Goal: Transaction & Acquisition: Purchase product/service

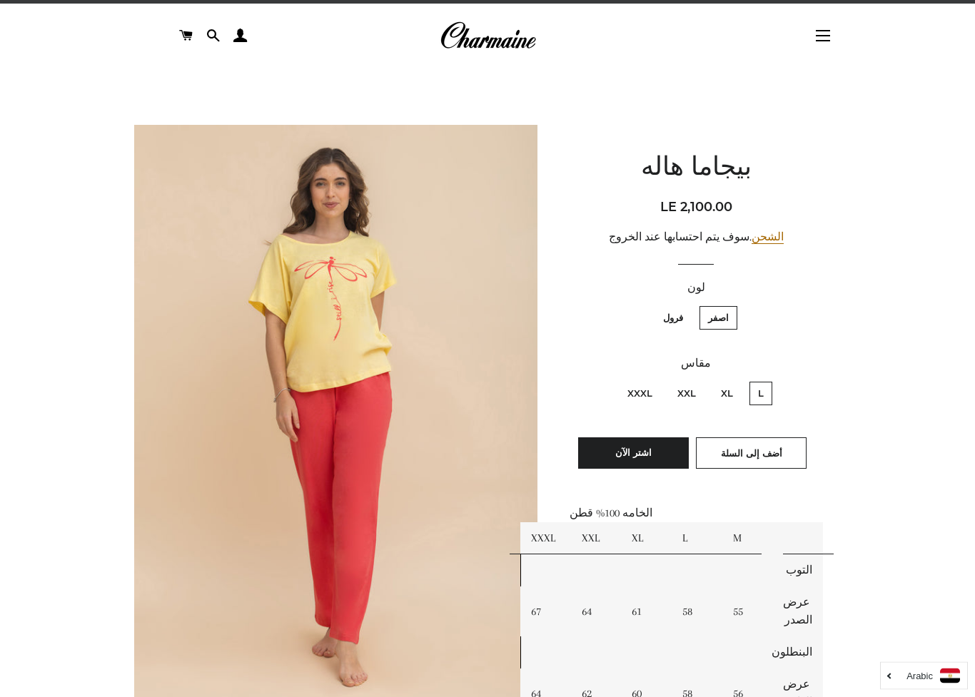
scroll to position [29, 0]
click at [671, 318] on label "فرول" at bounding box center [673, 318] width 37 height 24
click at [687, 305] on input "فرول" at bounding box center [687, 304] width 1 height 1
radio input "true"
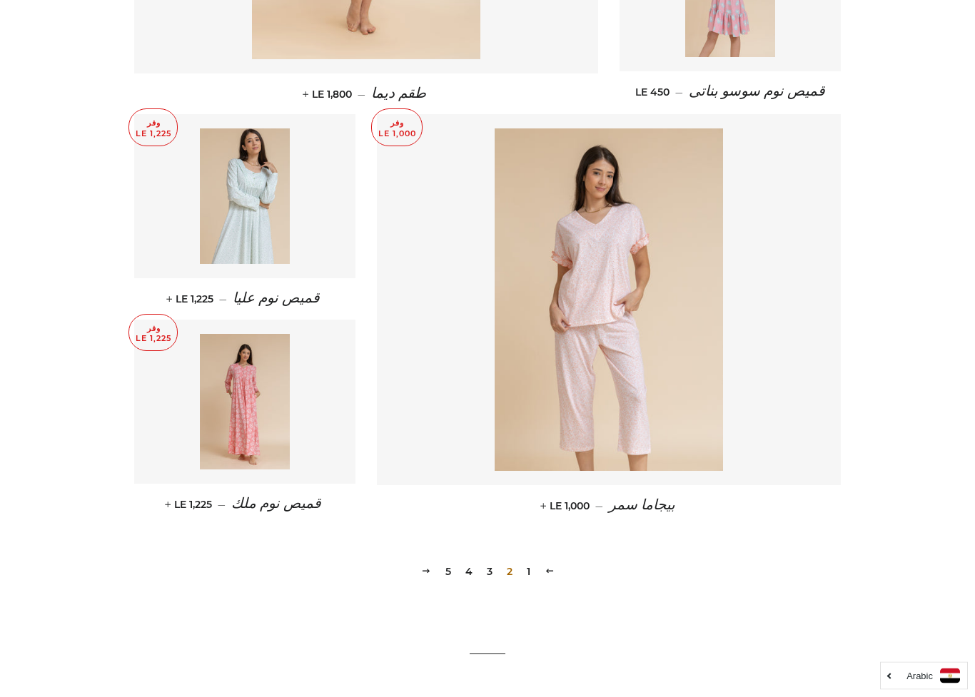
scroll to position [1732, 0]
click at [485, 565] on link "3" at bounding box center [489, 571] width 17 height 21
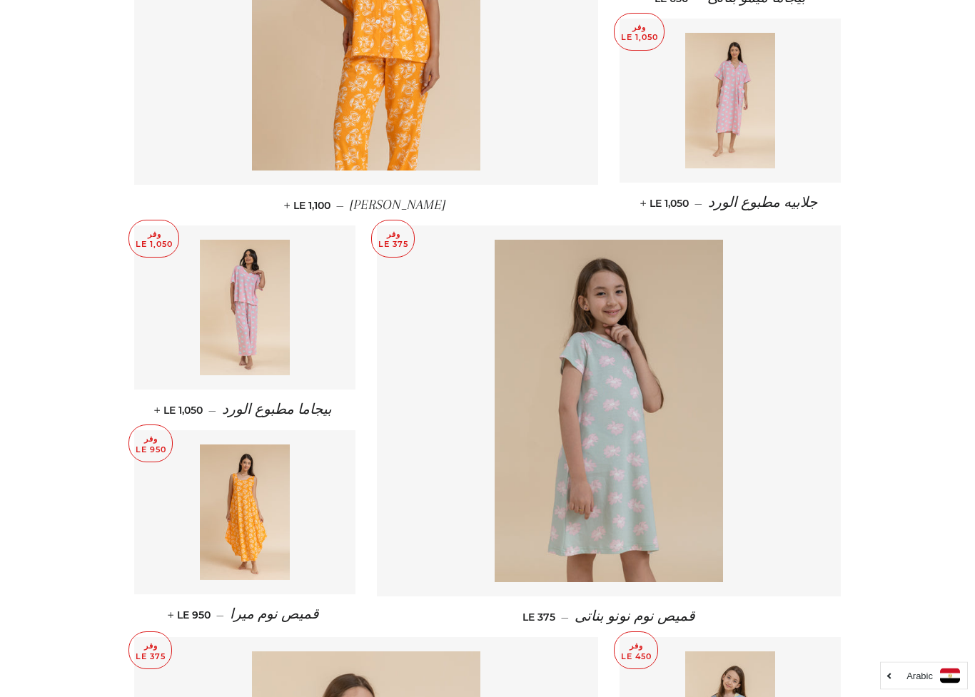
scroll to position [797, 0]
click at [237, 324] on img at bounding box center [245, 308] width 91 height 136
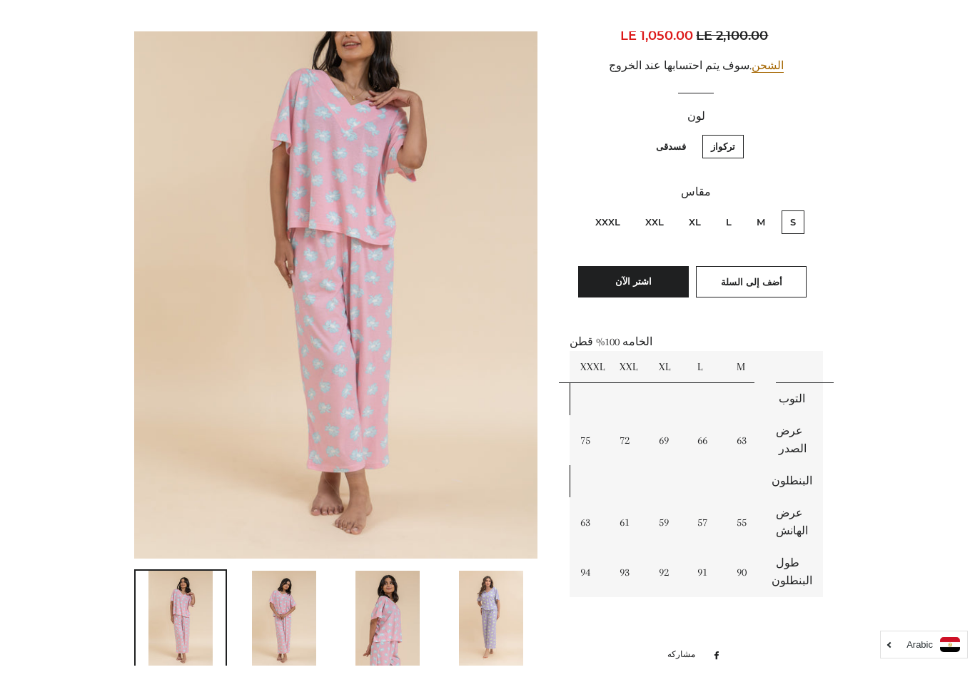
scroll to position [235, 0]
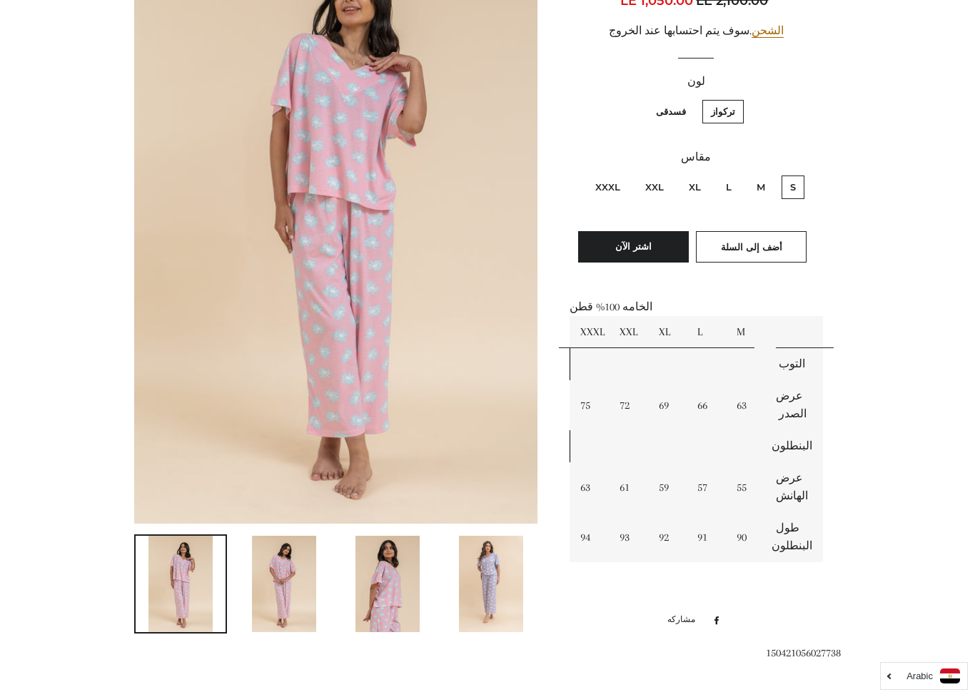
click at [294, 580] on img at bounding box center [284, 584] width 64 height 96
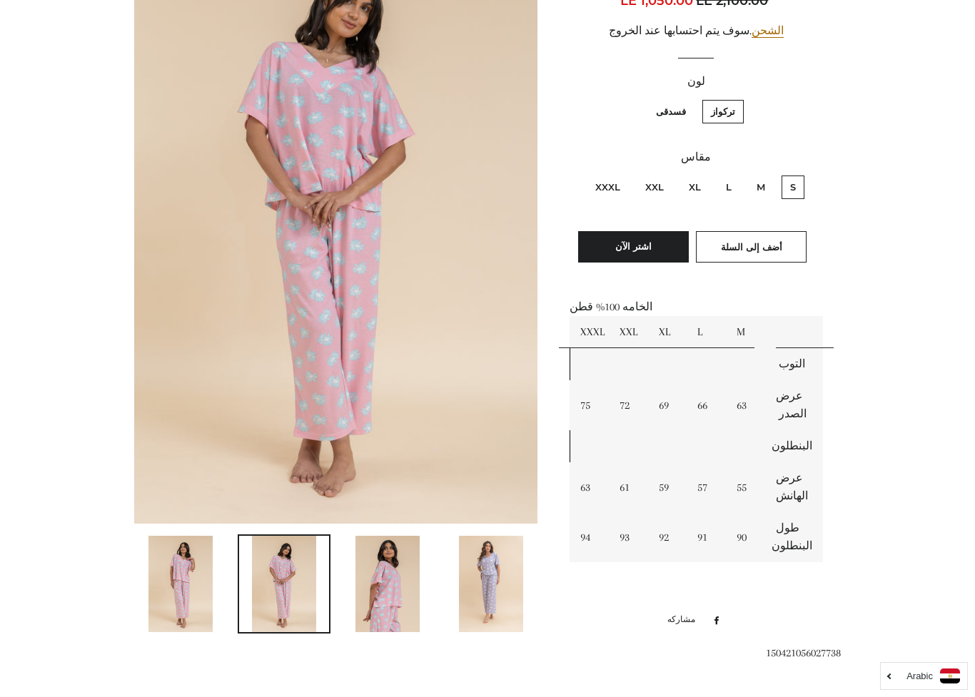
click at [384, 587] on img at bounding box center [388, 584] width 64 height 96
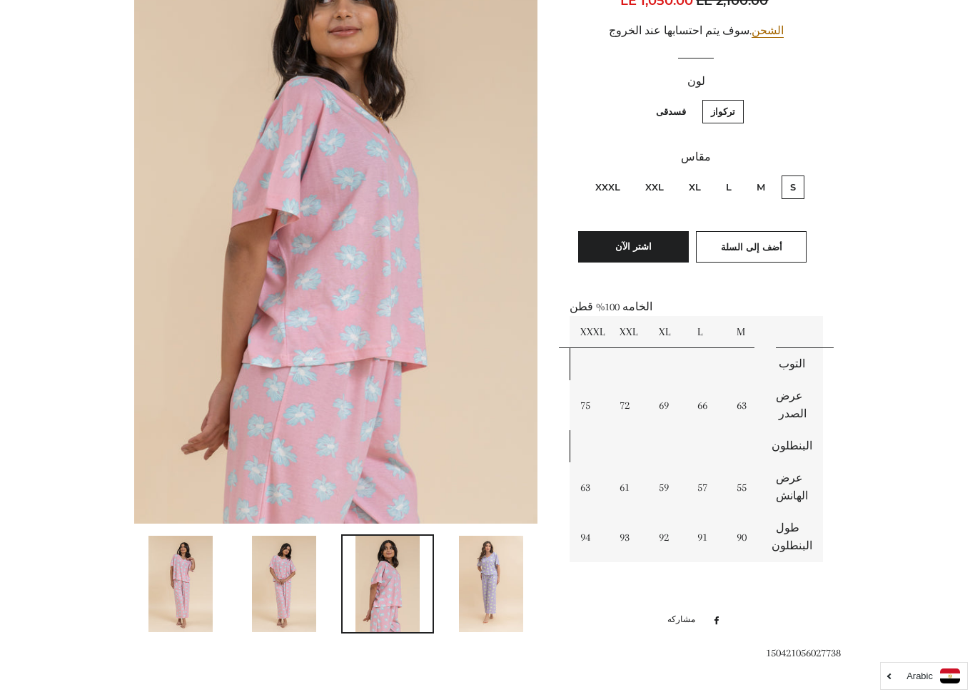
click at [489, 592] on img at bounding box center [491, 584] width 64 height 96
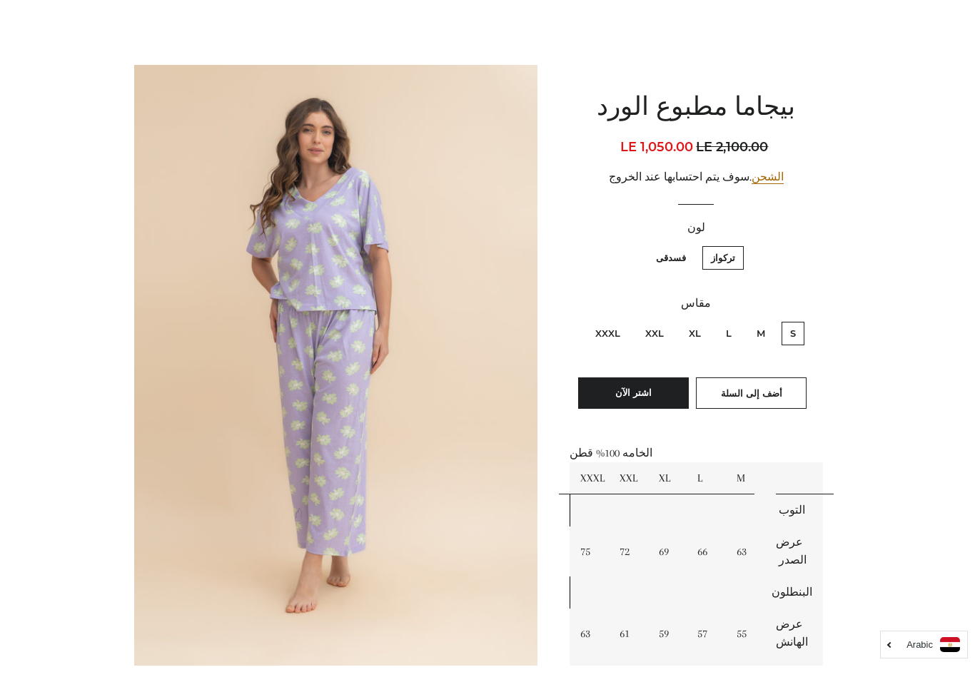
scroll to position [121, 0]
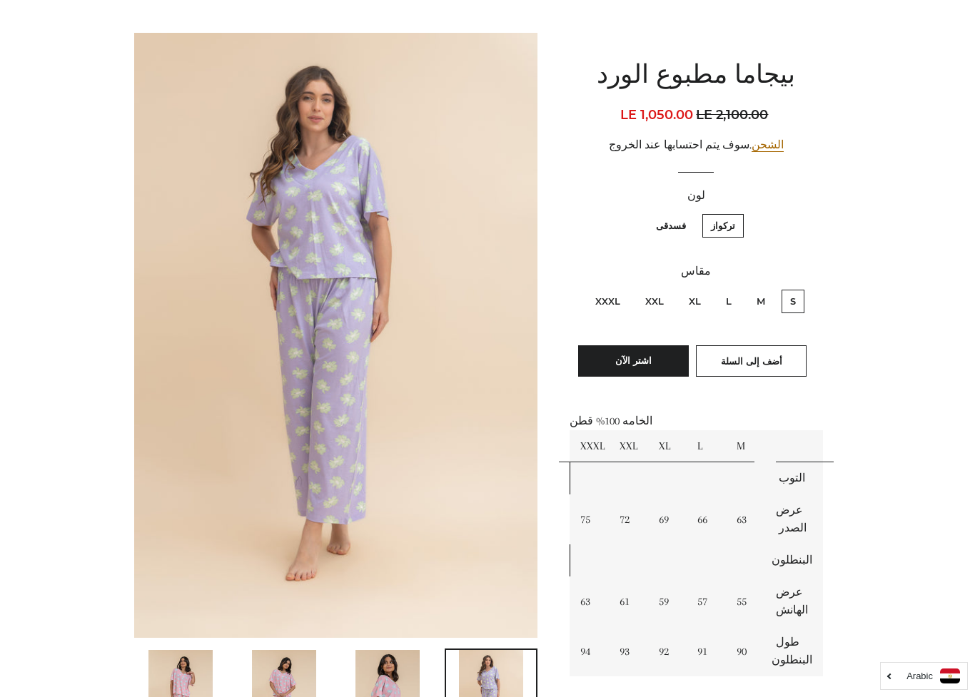
click at [665, 227] on label "فسدقى" at bounding box center [671, 226] width 47 height 24
click at [690, 213] on input "فسدقى" at bounding box center [690, 212] width 1 height 1
radio input "true"
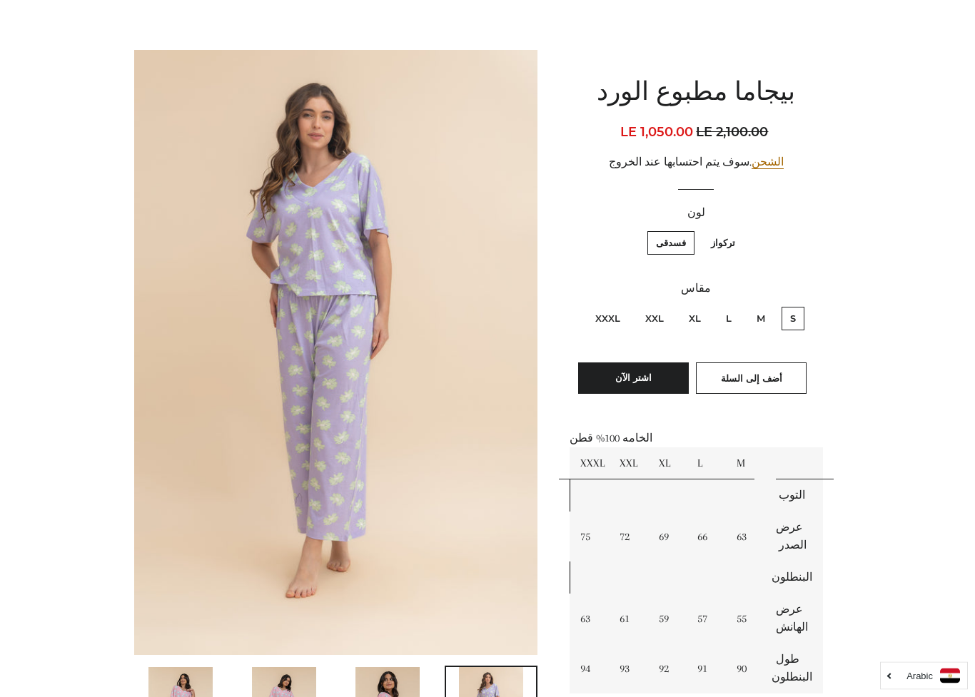
scroll to position [104, 0]
click at [605, 316] on label "XXXL" at bounding box center [608, 319] width 42 height 24
click at [624, 306] on input "XXXL" at bounding box center [624, 305] width 1 height 1
radio input "true"
click at [757, 373] on span "أضف إلى السلة" at bounding box center [751, 378] width 61 height 11
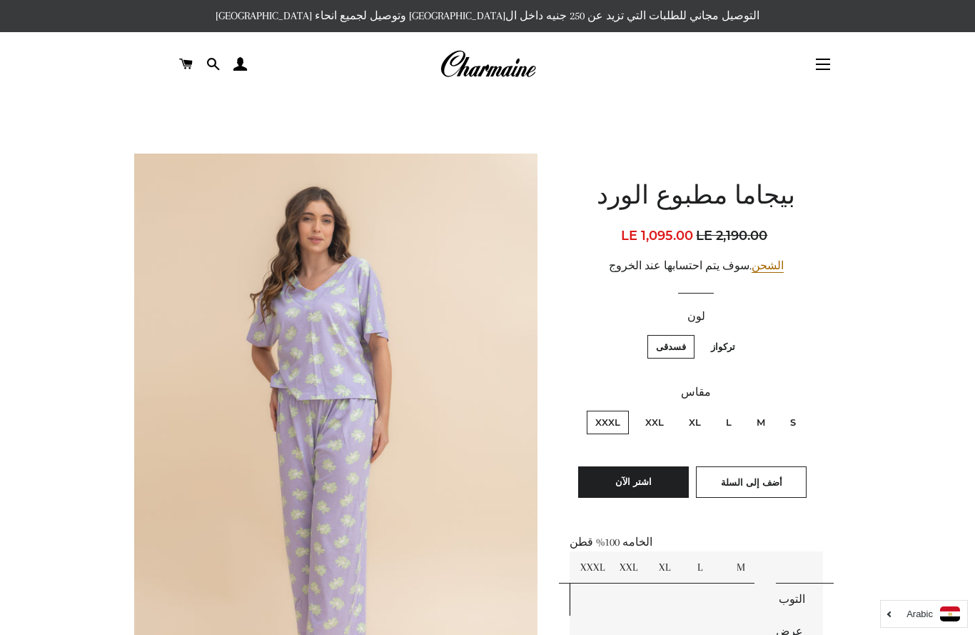
scroll to position [104, 0]
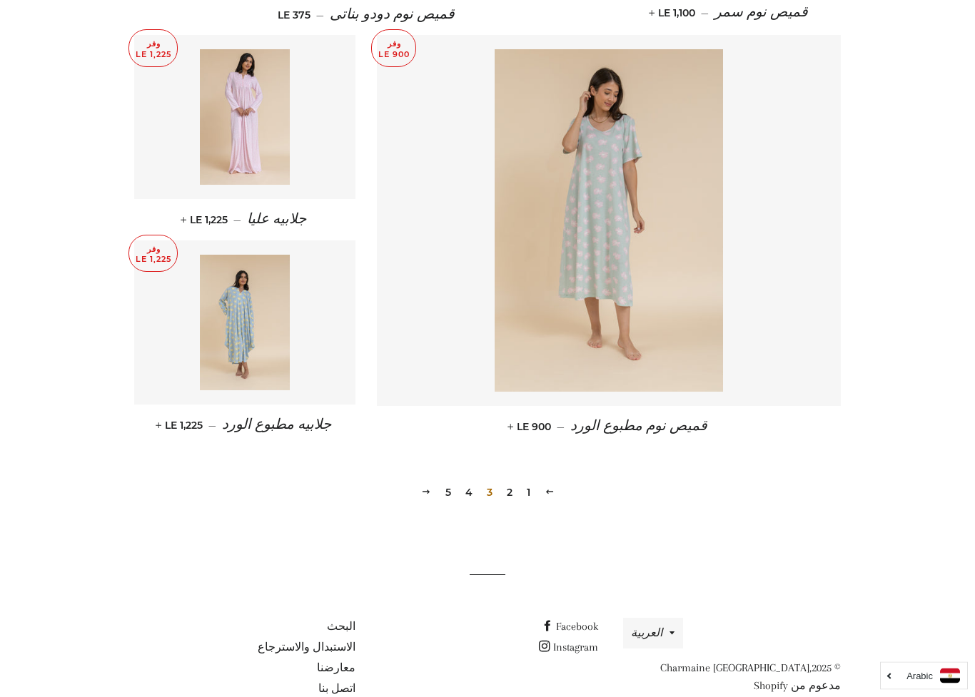
scroll to position [1813, 0]
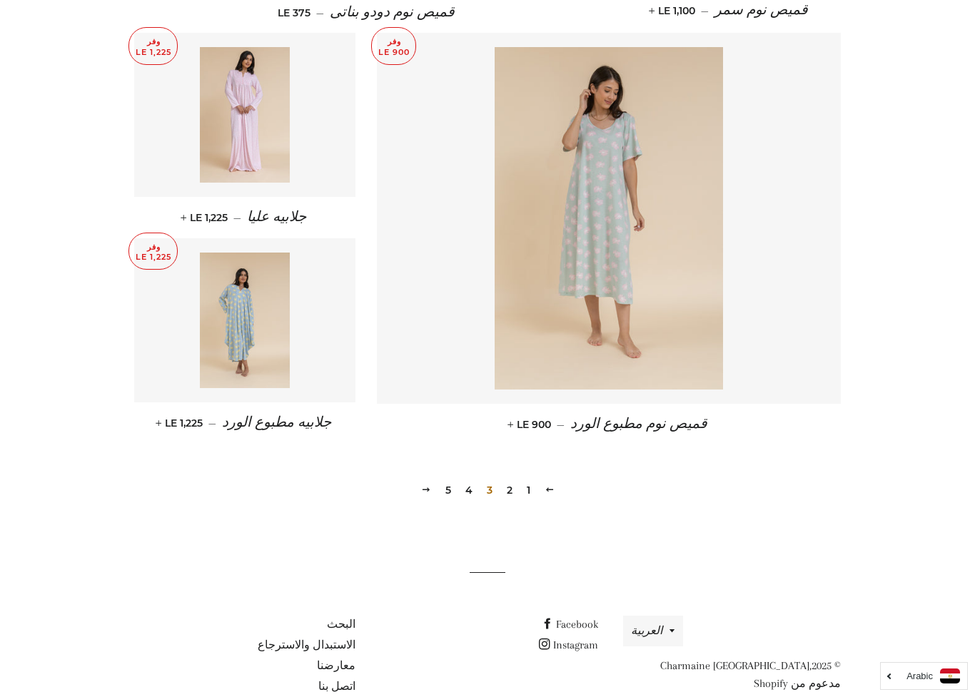
click at [476, 486] on link "4" at bounding box center [469, 490] width 19 height 21
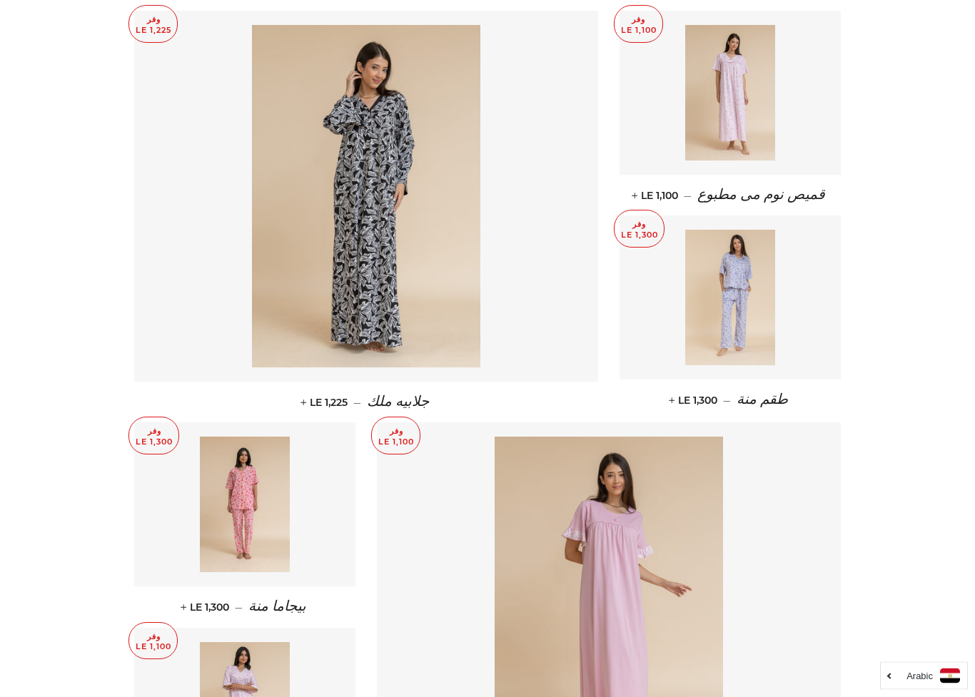
scroll to position [1424, 0]
click at [747, 306] on img at bounding box center [730, 298] width 91 height 136
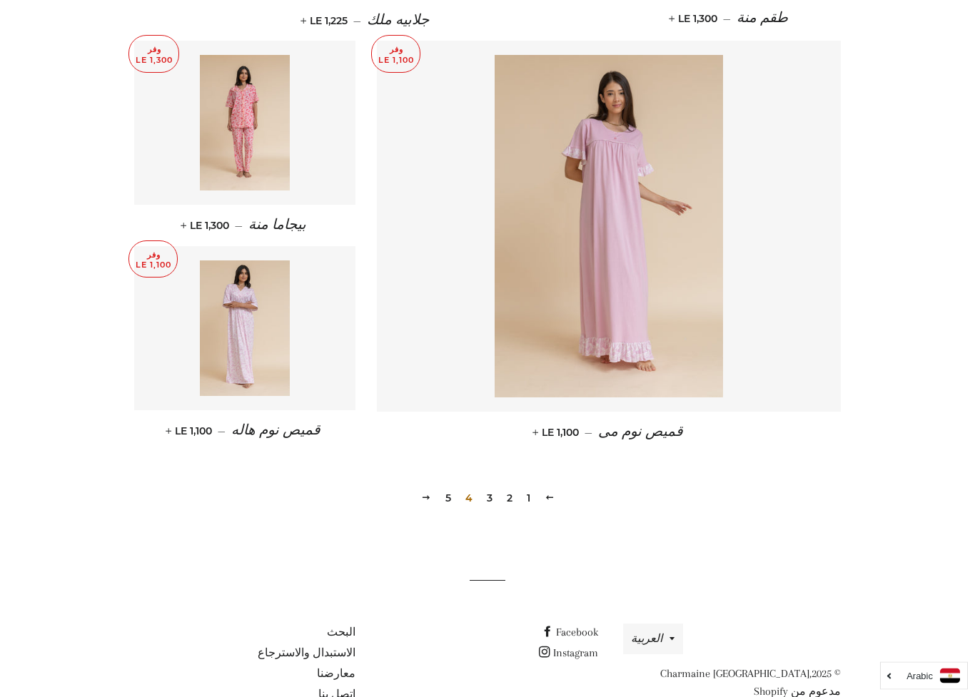
scroll to position [1805, 0]
click at [443, 500] on link "5" at bounding box center [448, 498] width 17 height 21
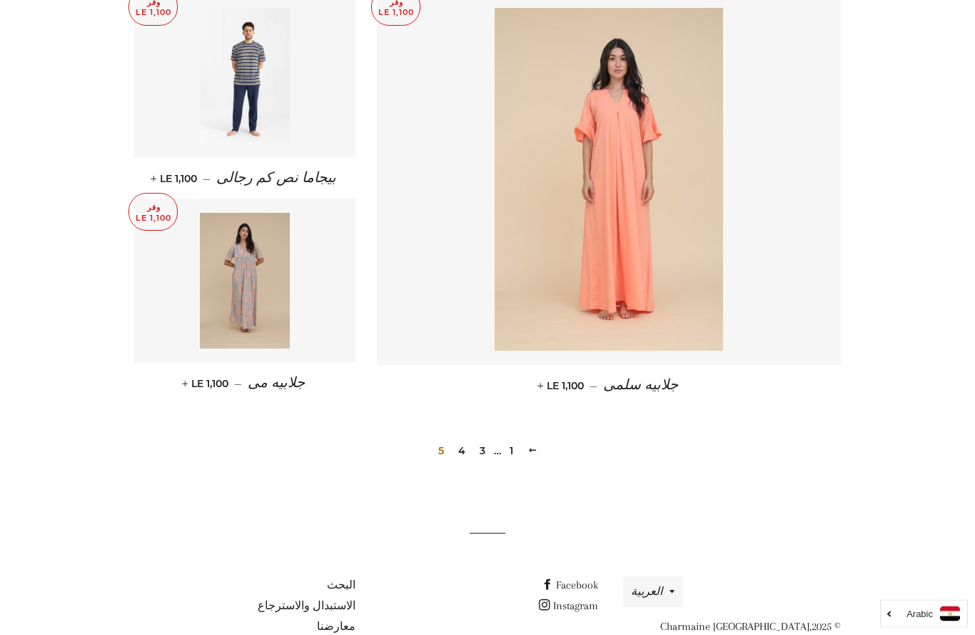
scroll to position [1029, 0]
click at [505, 445] on link "1" at bounding box center [511, 450] width 15 height 21
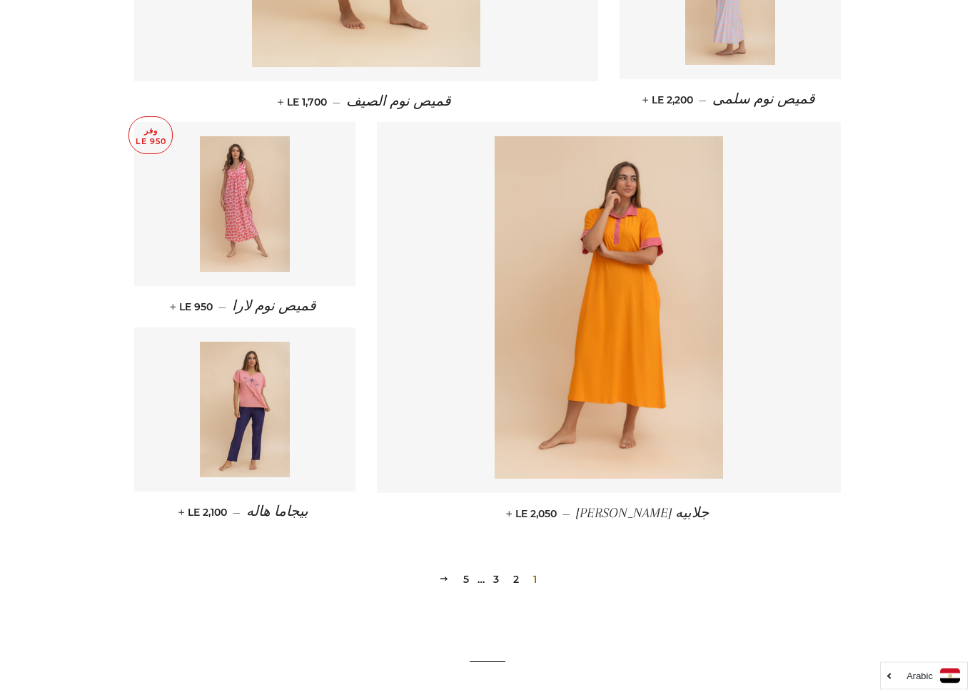
scroll to position [1724, 0]
click at [510, 571] on link "2" at bounding box center [516, 579] width 17 height 21
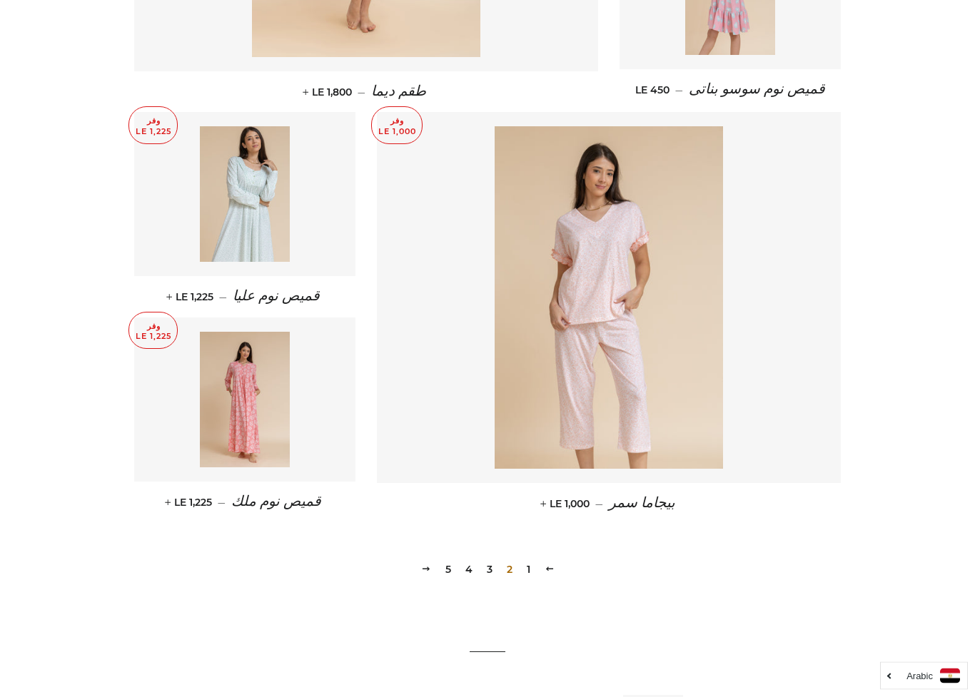
scroll to position [1734, 0]
click at [481, 563] on link "3" at bounding box center [489, 569] width 17 height 21
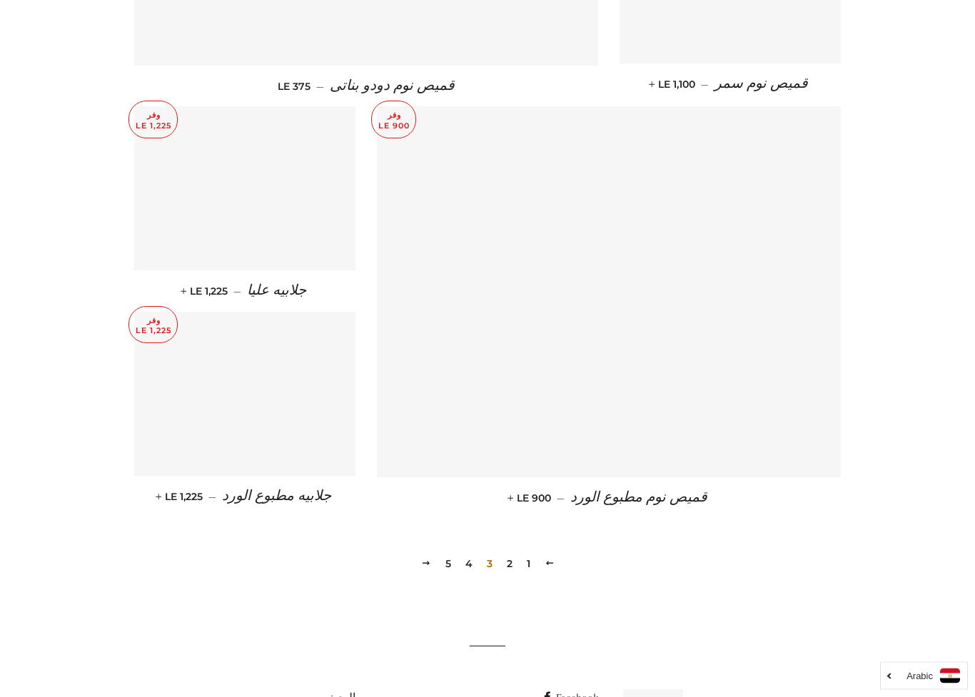
scroll to position [1740, 0]
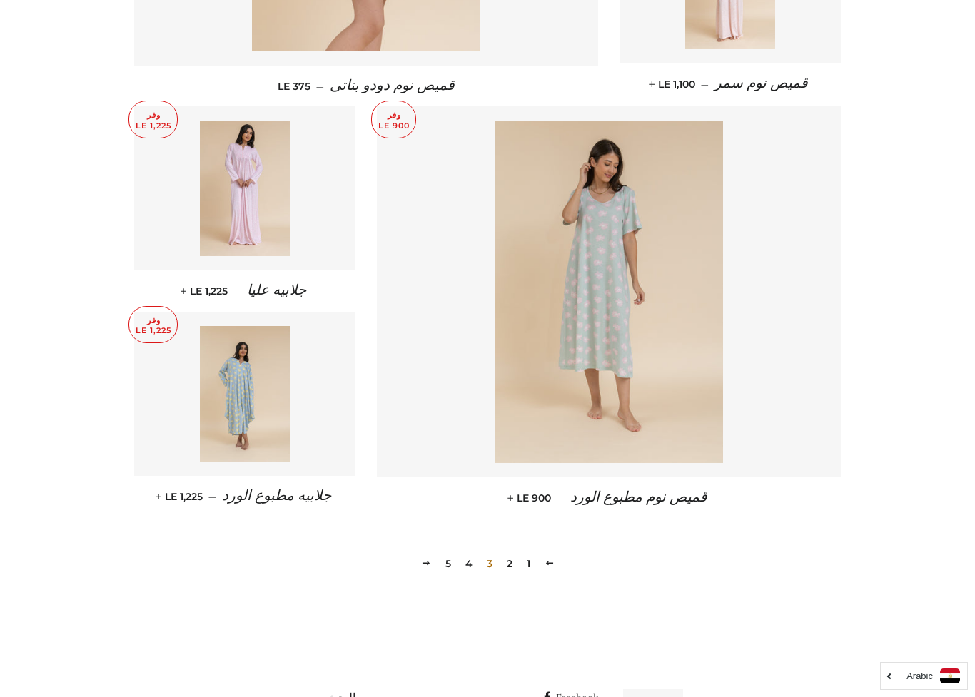
click at [463, 560] on link "4" at bounding box center [469, 563] width 19 height 21
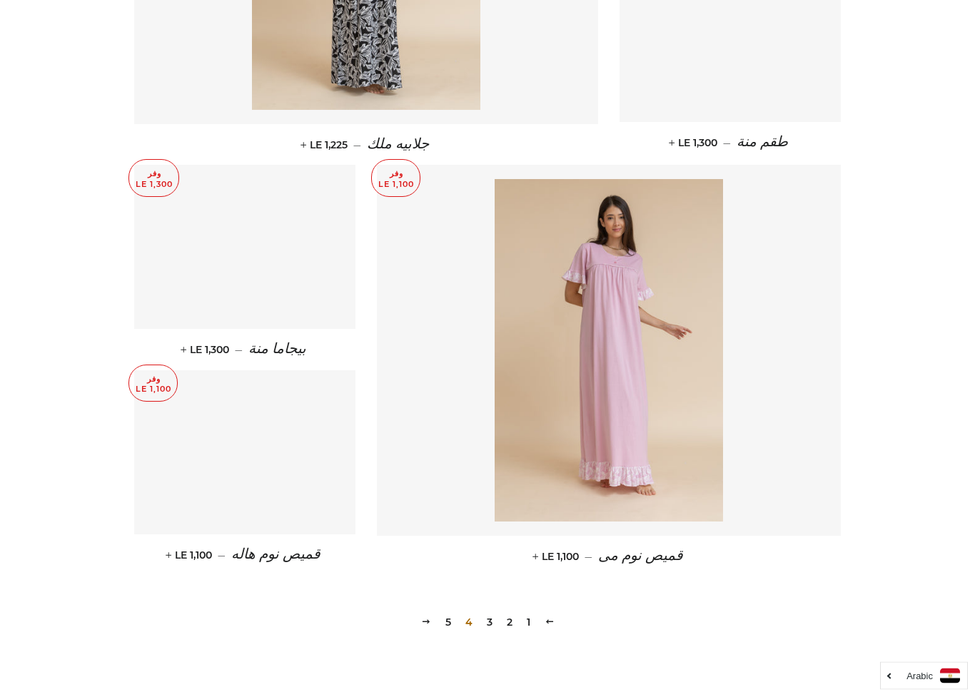
scroll to position [1682, 0]
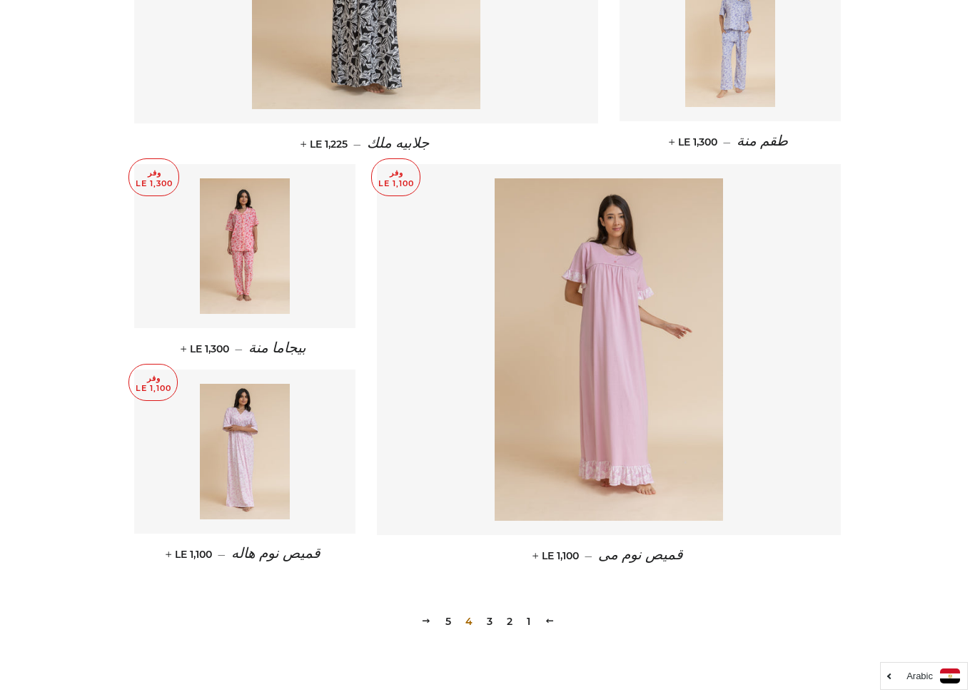
click at [441, 618] on link "5" at bounding box center [448, 621] width 17 height 21
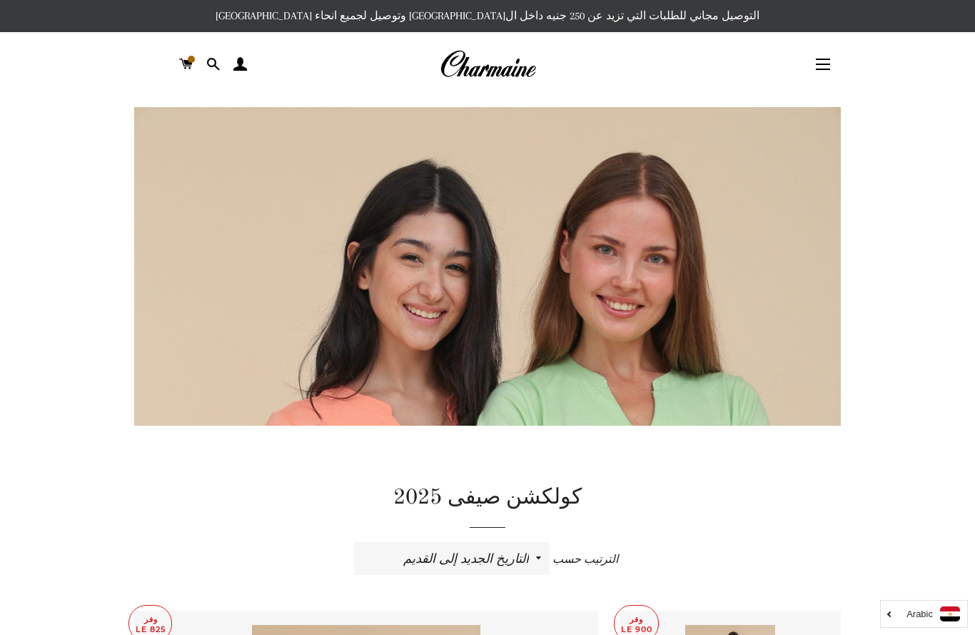
click at [821, 64] on button "التنقل في الموقع" at bounding box center [823, 64] width 36 height 36
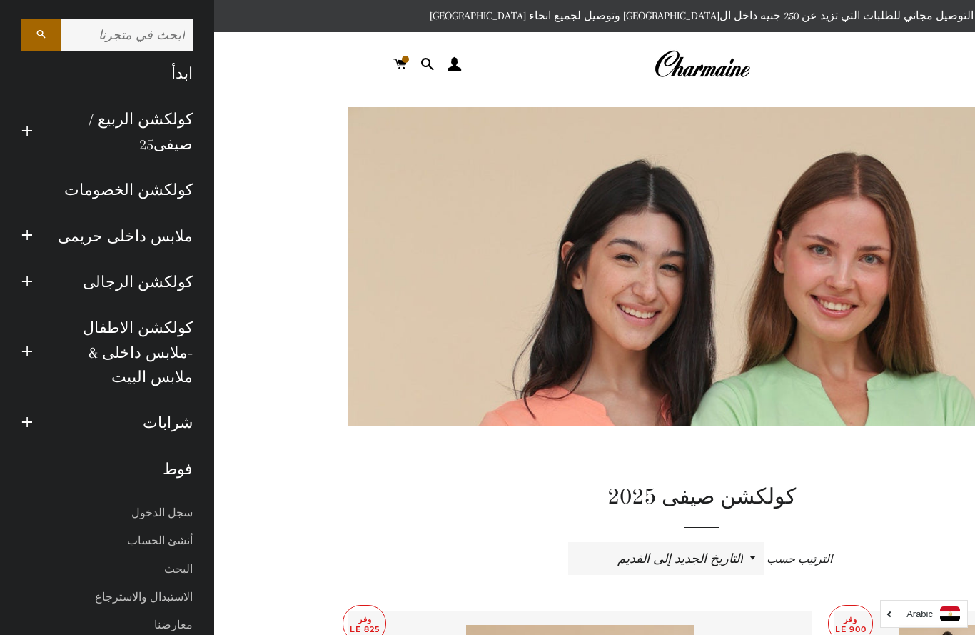
click at [178, 446] on link "فوط" at bounding box center [107, 469] width 193 height 46
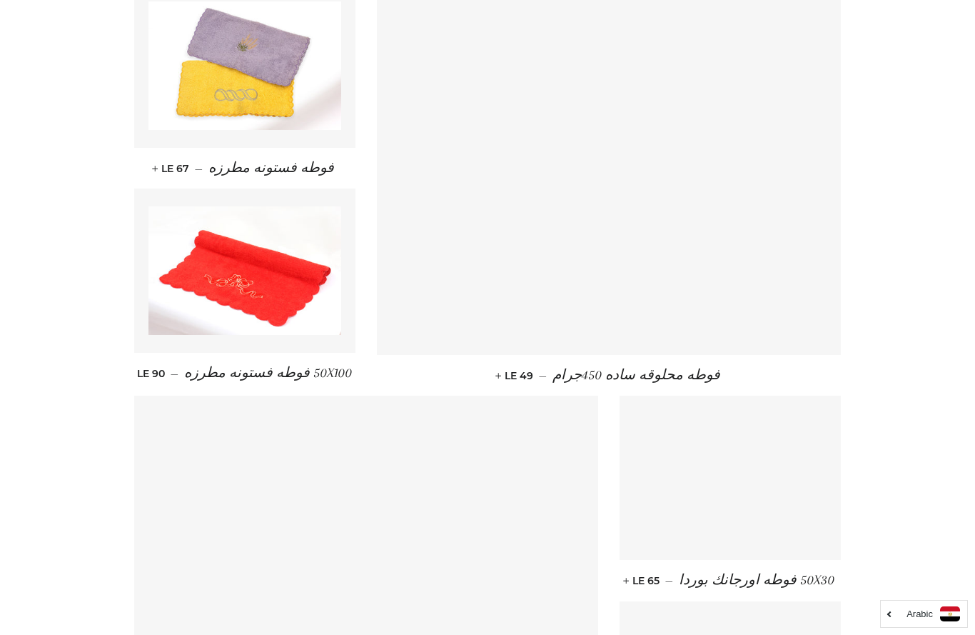
scroll to position [1037, 0]
